Goal: Task Accomplishment & Management: Complete application form

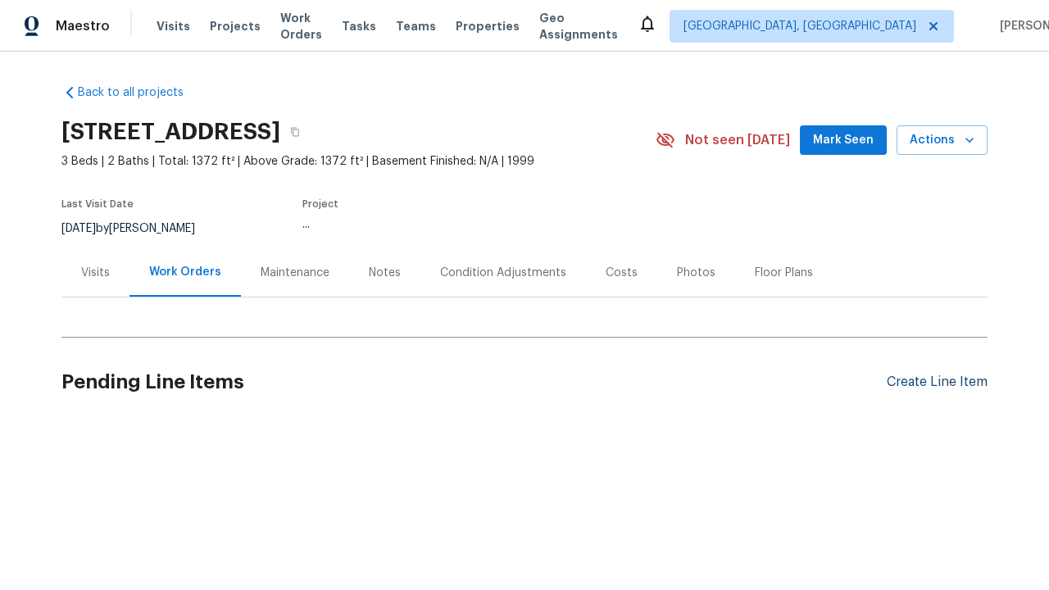
click at [930, 382] on div "Create Line Item" at bounding box center [937, 382] width 101 height 16
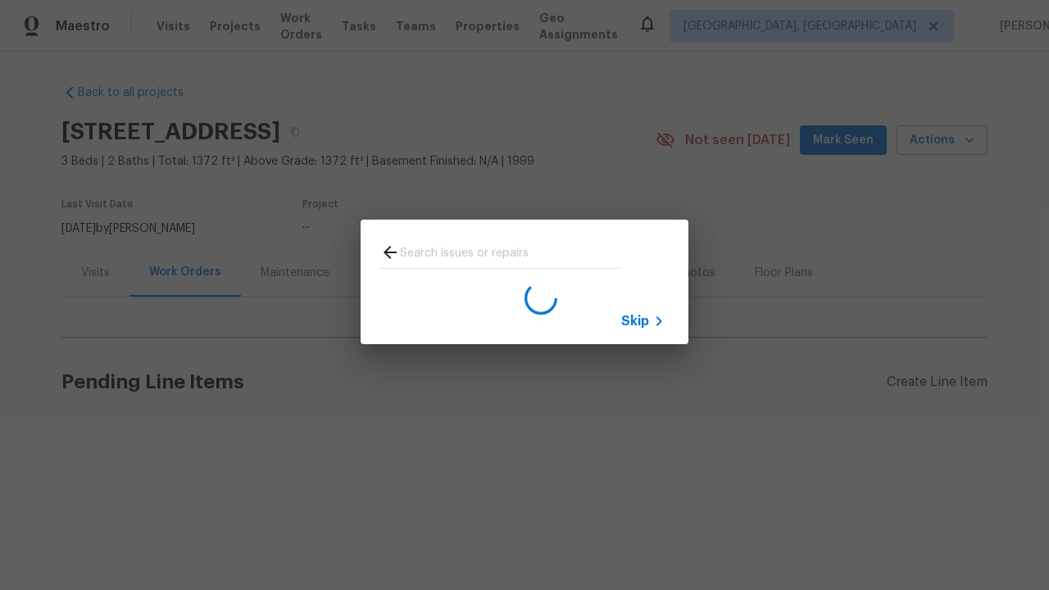
click at [635, 320] on span "Skip" at bounding box center [635, 321] width 28 height 16
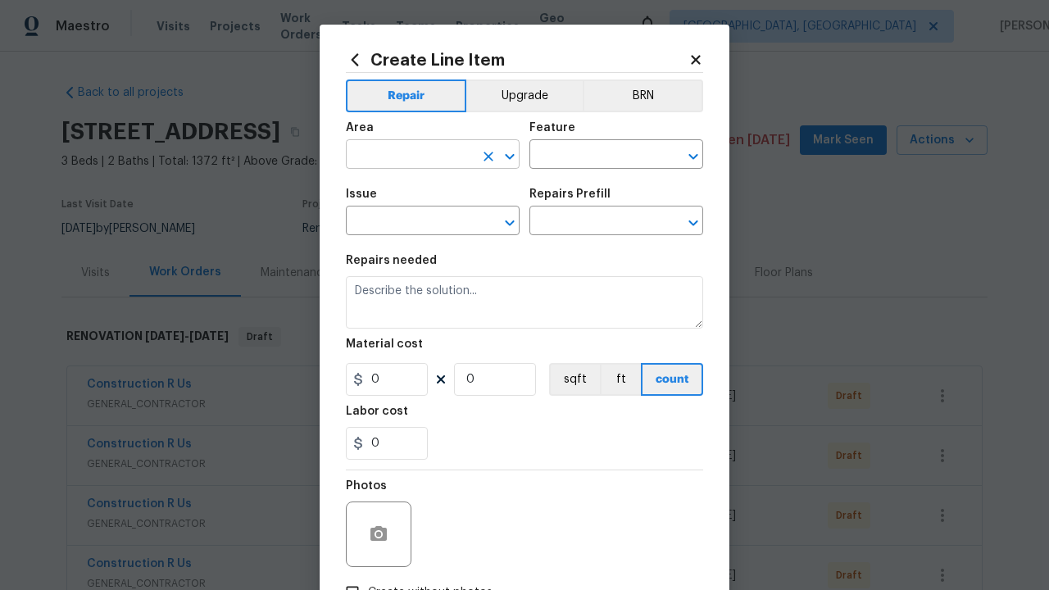
click at [403, 156] on input "text" at bounding box center [410, 155] width 128 height 25
type input "Bedroom"
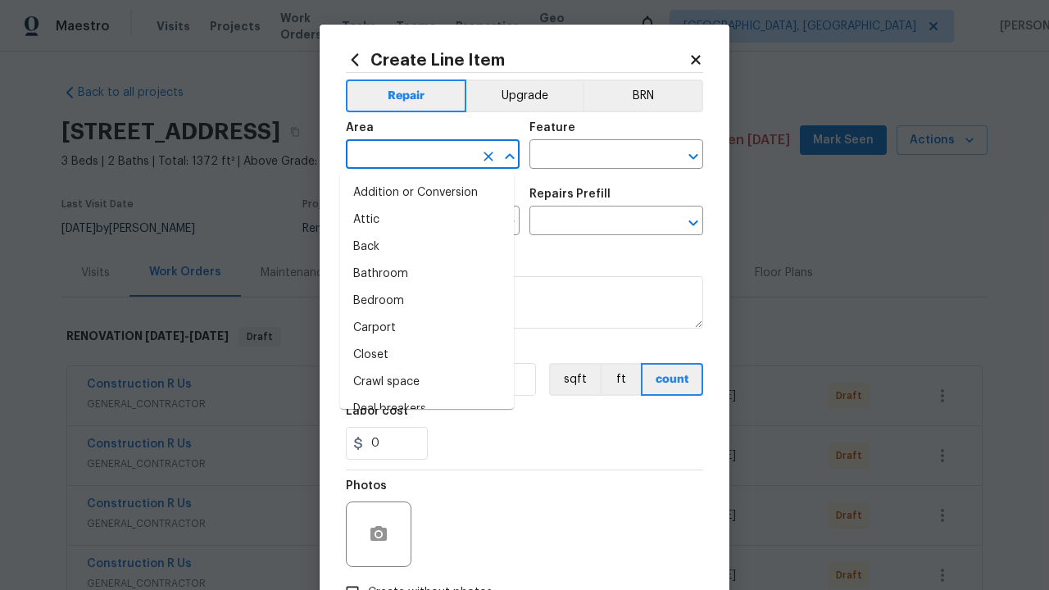
click at [420, 301] on li "Bedroom" at bounding box center [427, 301] width 174 height 27
type input "Bedroom"
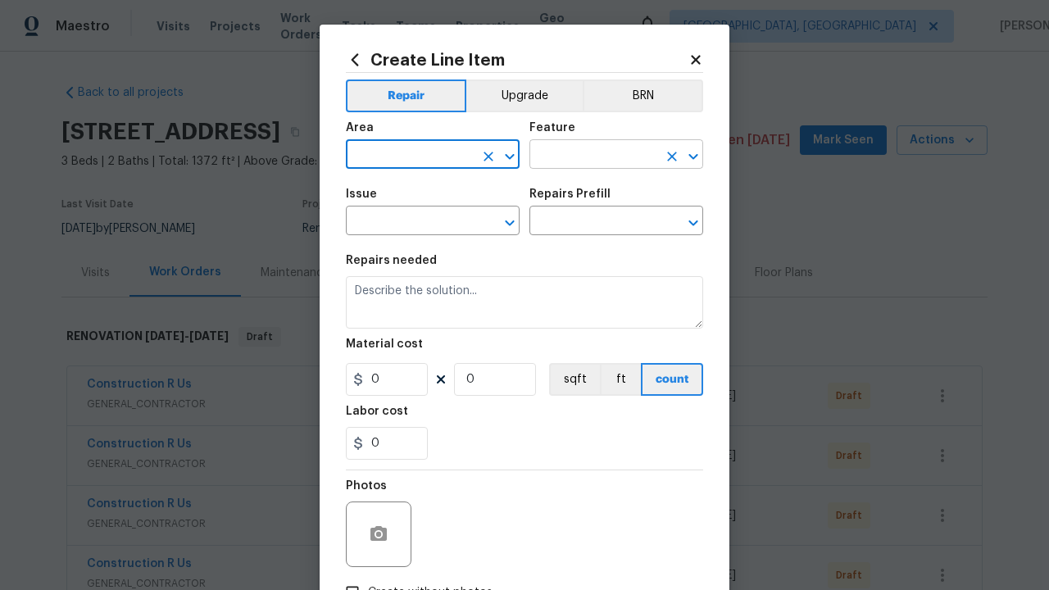
click at [587, 156] on input "text" at bounding box center [593, 155] width 128 height 25
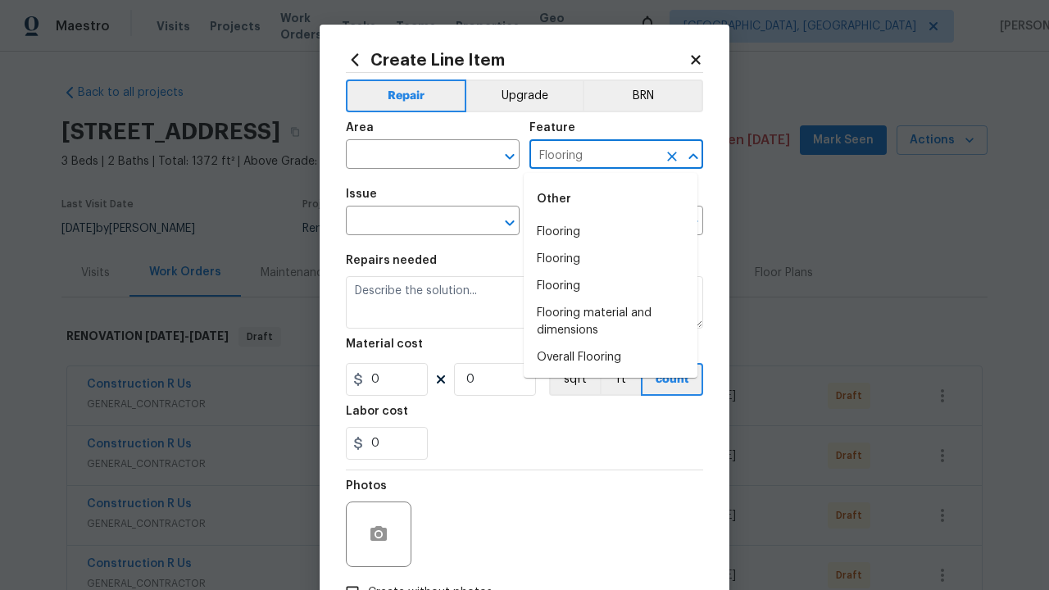
click at [610, 232] on li "Flooring" at bounding box center [611, 232] width 174 height 27
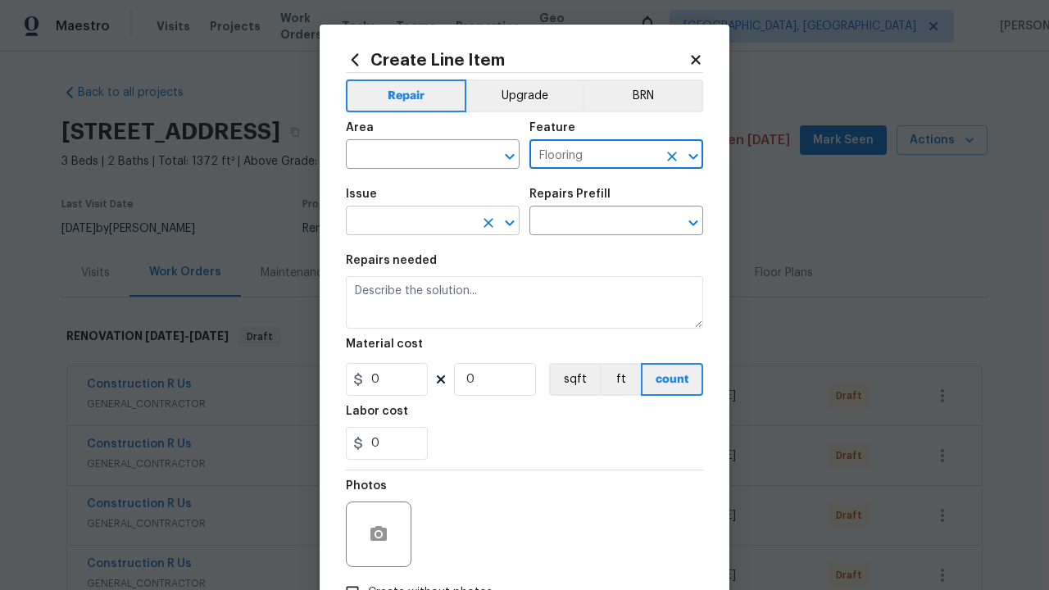
type input "Flooring"
click at [403, 223] on input "text" at bounding box center [410, 222] width 128 height 25
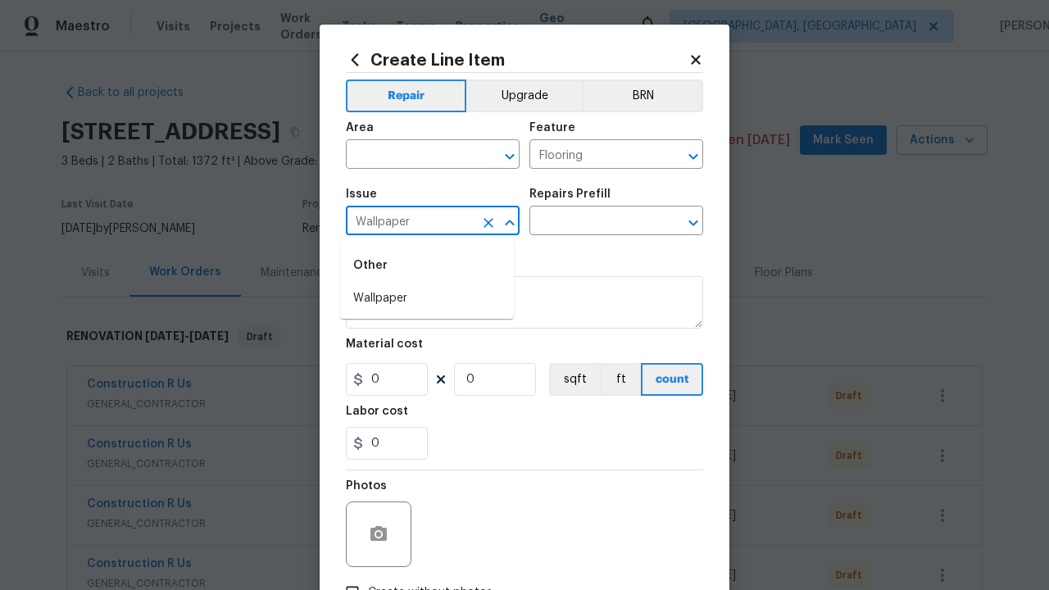
click at [427, 298] on li "Wallpaper" at bounding box center [427, 298] width 174 height 27
type input "Wallpaper"
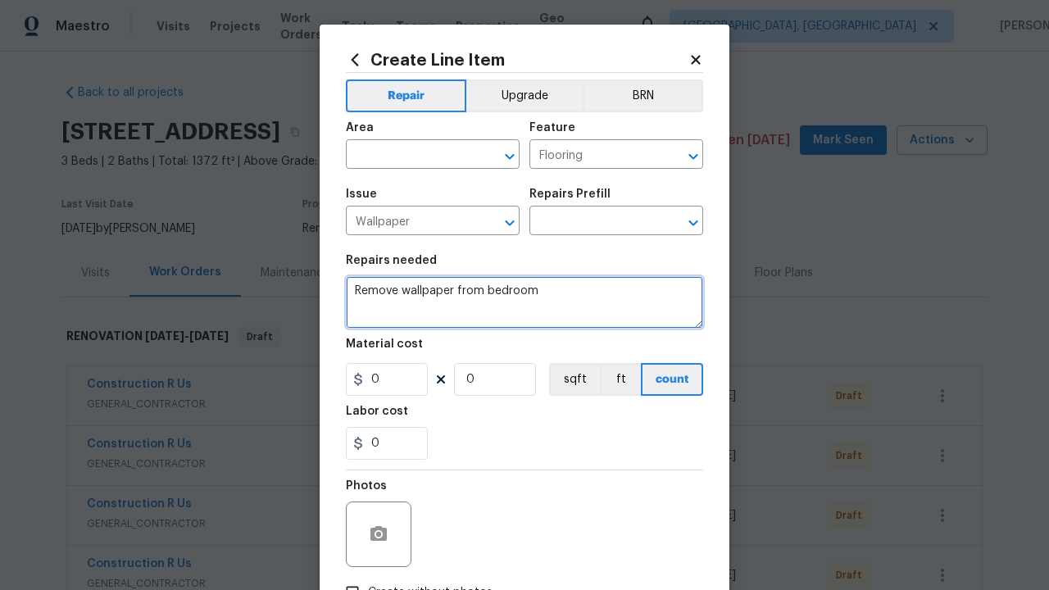
type textarea "Remove wallpaper from bedroom"
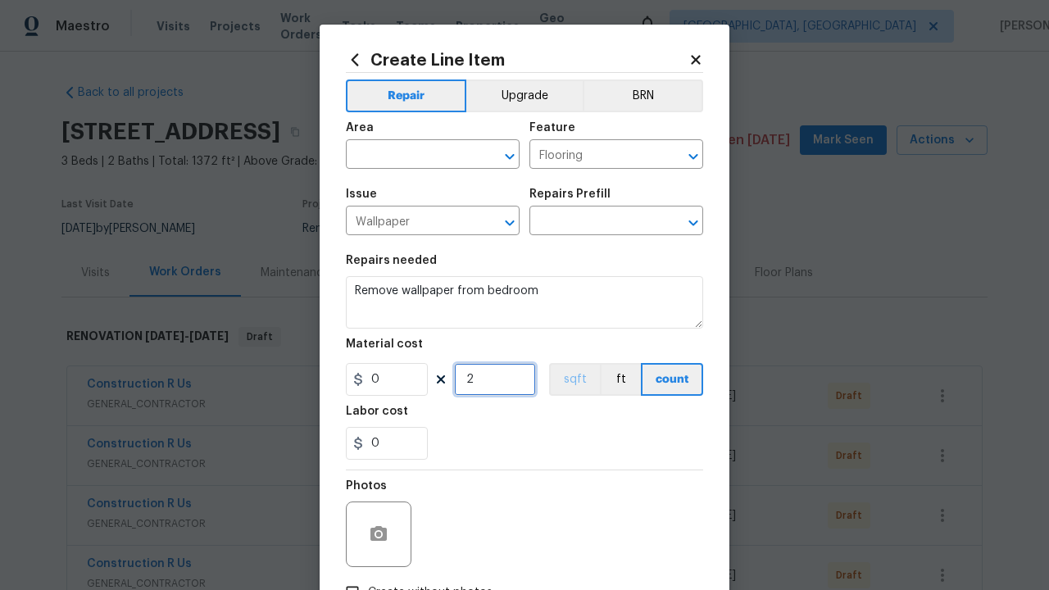
type input "2"
click at [567, 380] on button "sqft" at bounding box center [574, 379] width 51 height 33
click at [346, 577] on input "Create without photos" at bounding box center [352, 592] width 31 height 31
checkbox input "true"
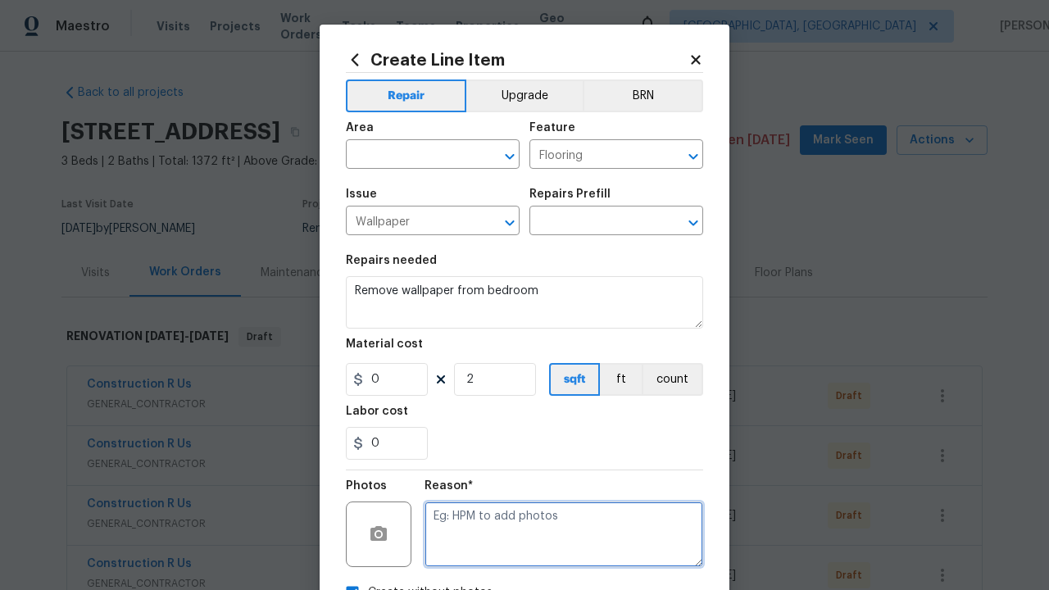
type textarea "test"
